Goal: Use online tool/utility: Utilize a website feature to perform a specific function

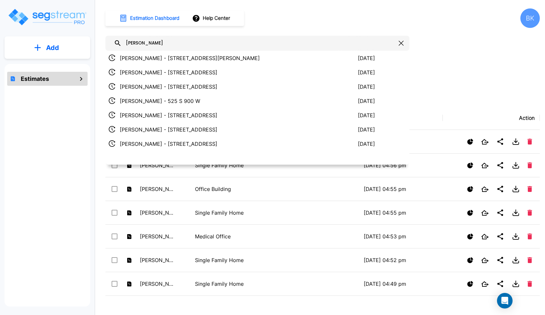
type input "[PERSON_NAME]"
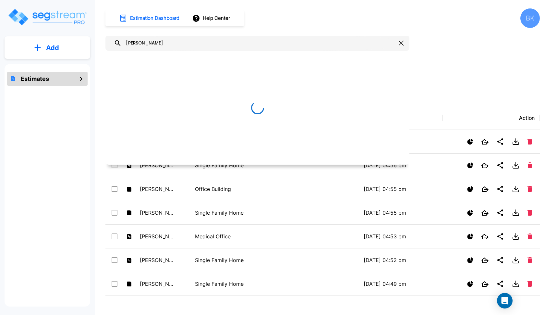
click at [176, 58] on div at bounding box center [257, 108] width 304 height 114
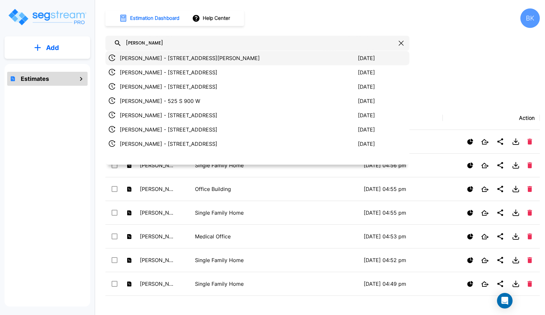
click at [177, 57] on p "[PERSON_NAME] - [STREET_ADDRESS][PERSON_NAME]" at bounding box center [239, 58] width 238 height 8
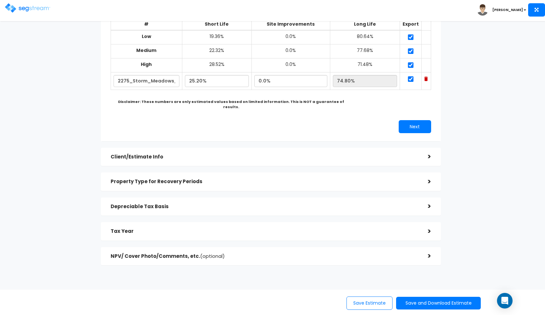
click at [153, 227] on div "Tax Year" at bounding box center [265, 231] width 308 height 12
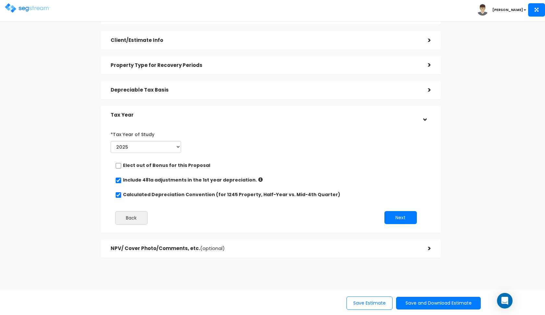
scroll to position [40, 0]
click at [164, 115] on h5 "Tax Year" at bounding box center [265, 116] width 308 height 6
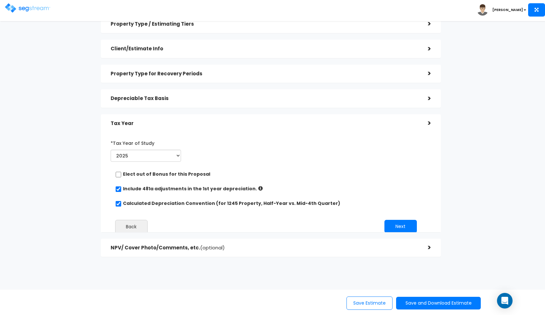
scroll to position [0, 0]
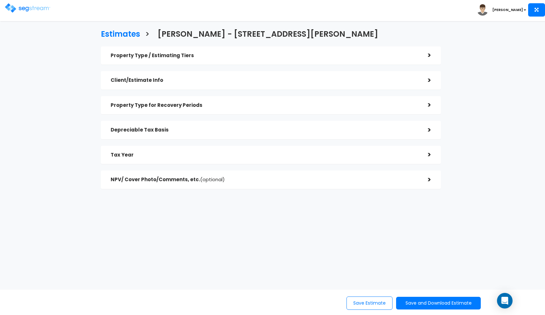
click at [167, 126] on div "Depreciable Tax Basis" at bounding box center [265, 130] width 308 height 12
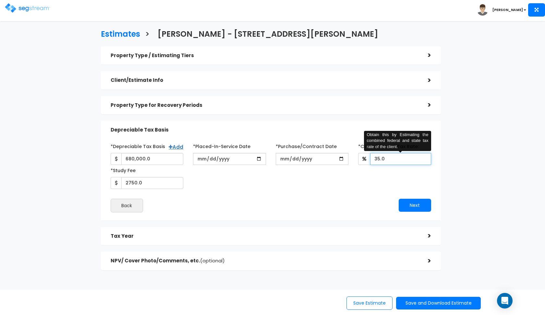
click at [378, 156] on input "35.0" at bounding box center [400, 159] width 61 height 12
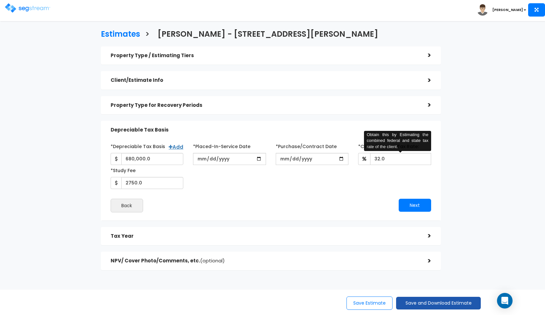
type input "32"
click at [439, 307] on button "Save and Download Estimate" at bounding box center [438, 303] width 85 height 13
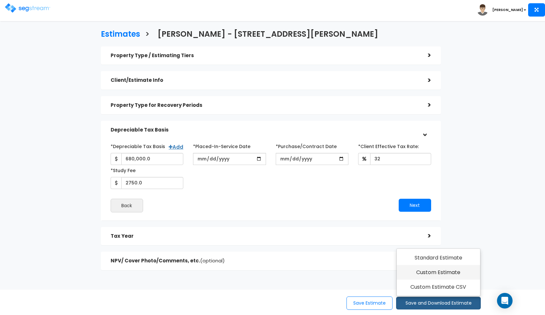
click at [457, 276] on link "Custom Estimate" at bounding box center [438, 272] width 83 height 15
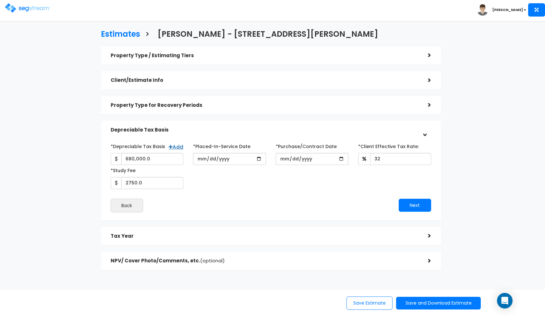
click at [239, 124] on div "Depreciable Tax Basis" at bounding box center [265, 130] width 308 height 12
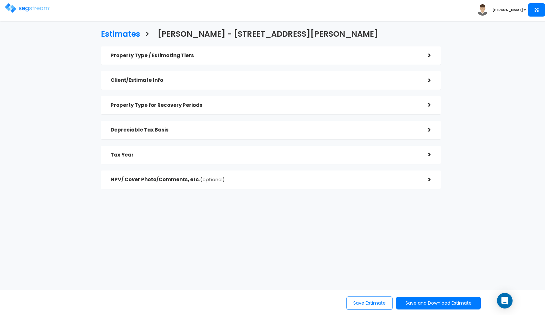
click at [249, 158] on div "Tax Year" at bounding box center [265, 155] width 308 height 12
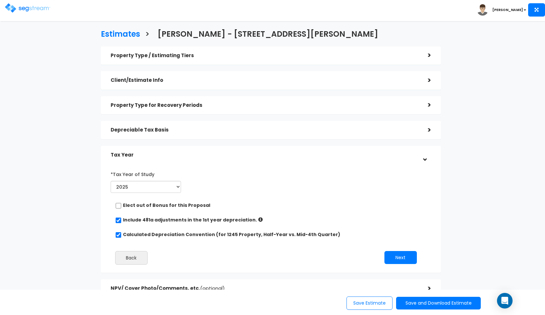
click at [117, 204] on input "checkbox" at bounding box center [118, 206] width 6 height 6
checkbox input "true"
click at [413, 308] on button "Save and Download Estimate" at bounding box center [438, 303] width 85 height 13
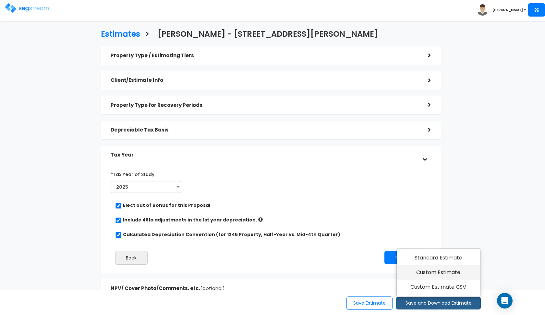
click at [440, 273] on link "Custom Estimate" at bounding box center [438, 272] width 83 height 15
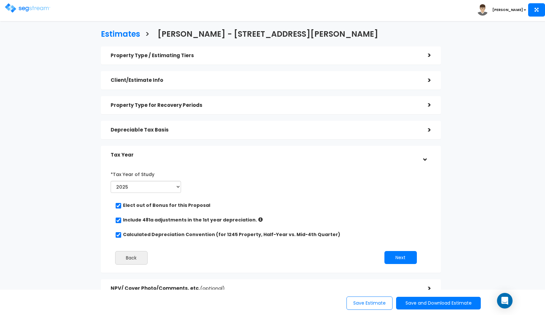
click at [259, 134] on div "Depreciable Tax Basis" at bounding box center [265, 130] width 308 height 12
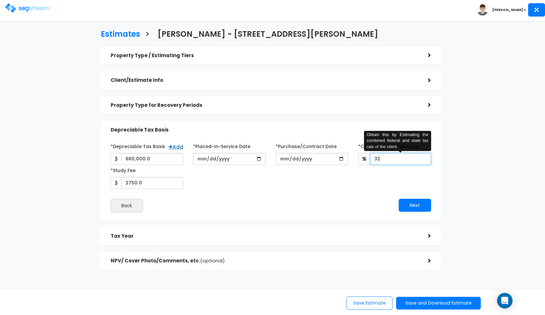
click at [384, 158] on input "32" at bounding box center [400, 159] width 61 height 12
type input "35"
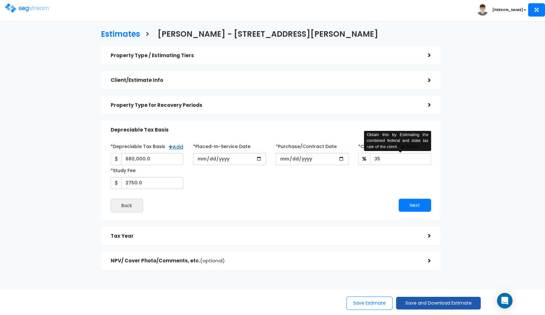
click at [417, 304] on button "Save and Download Estimate" at bounding box center [438, 303] width 85 height 13
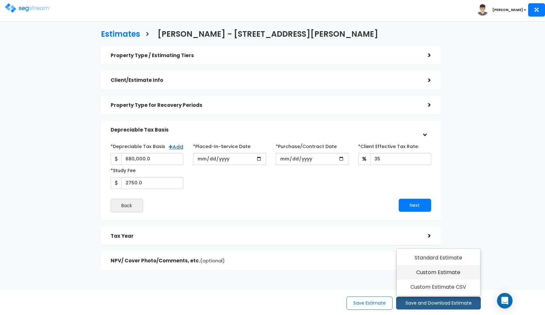
click at [431, 272] on link "Custom Estimate" at bounding box center [438, 272] width 83 height 15
